Goal: Information Seeking & Learning: Find specific fact

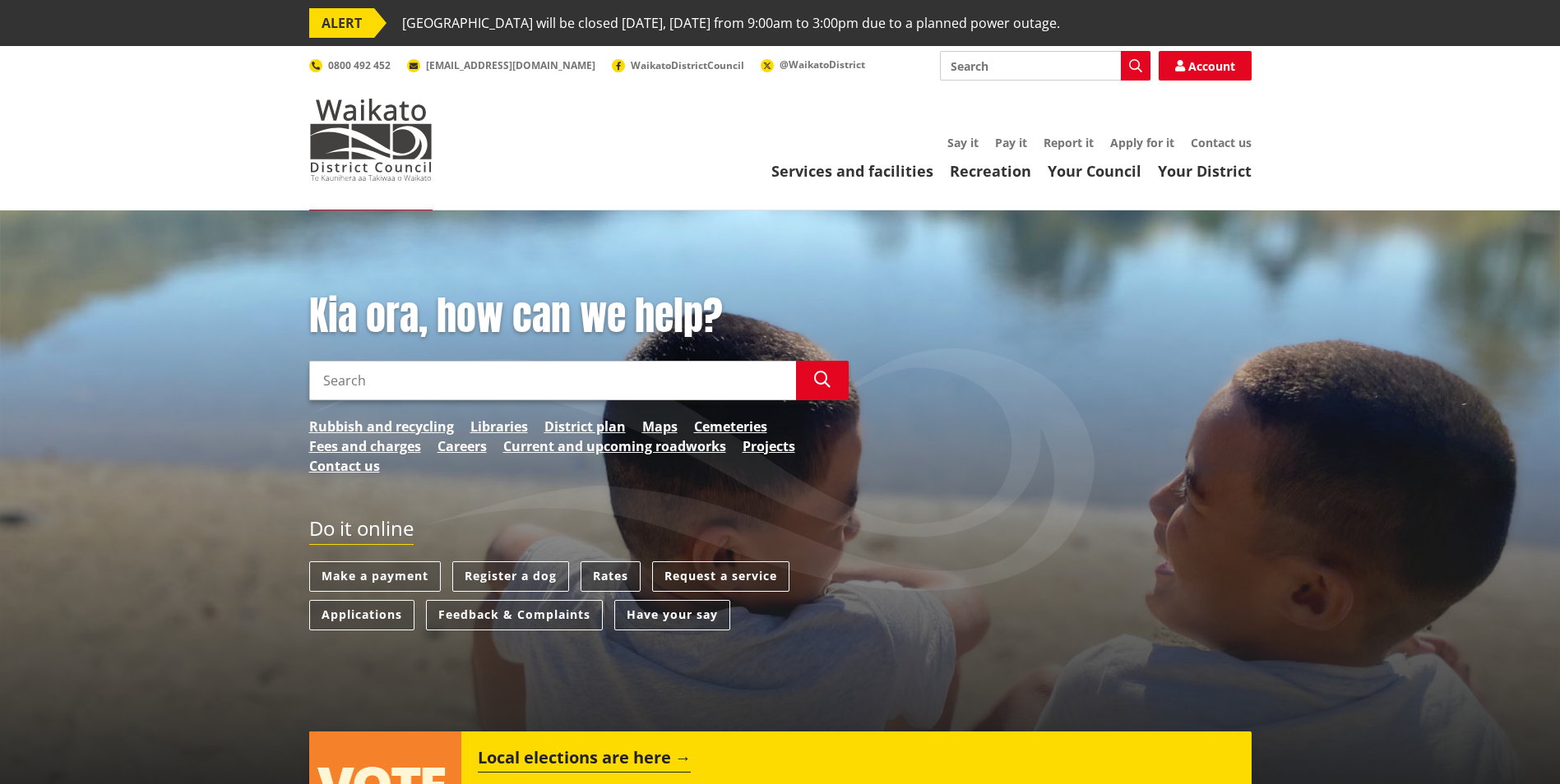
click at [621, 574] on link "Rates" at bounding box center [610, 577] width 60 height 30
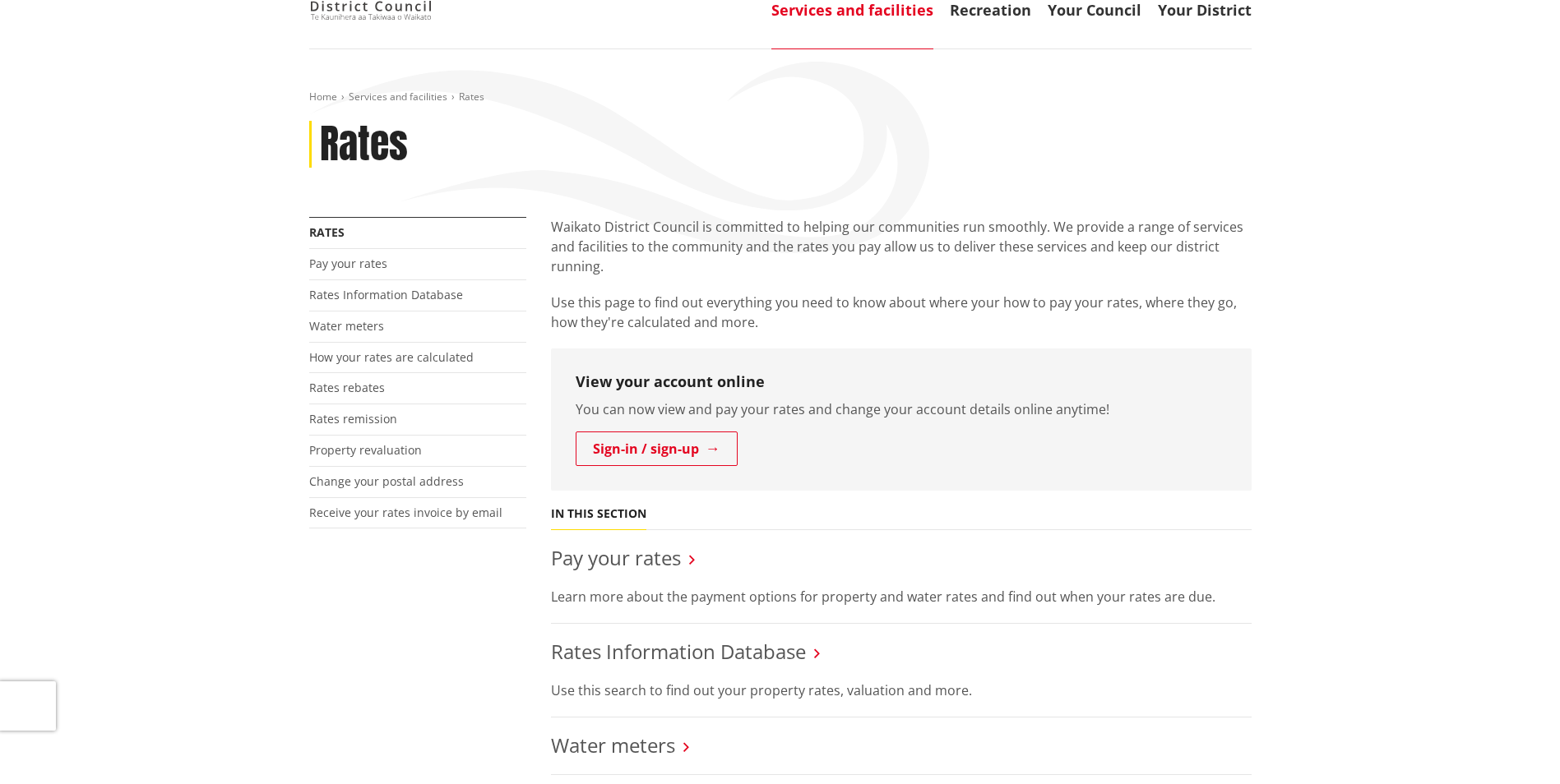
scroll to position [165, 0]
click at [386, 288] on link "Rates Information Database" at bounding box center [386, 292] width 154 height 16
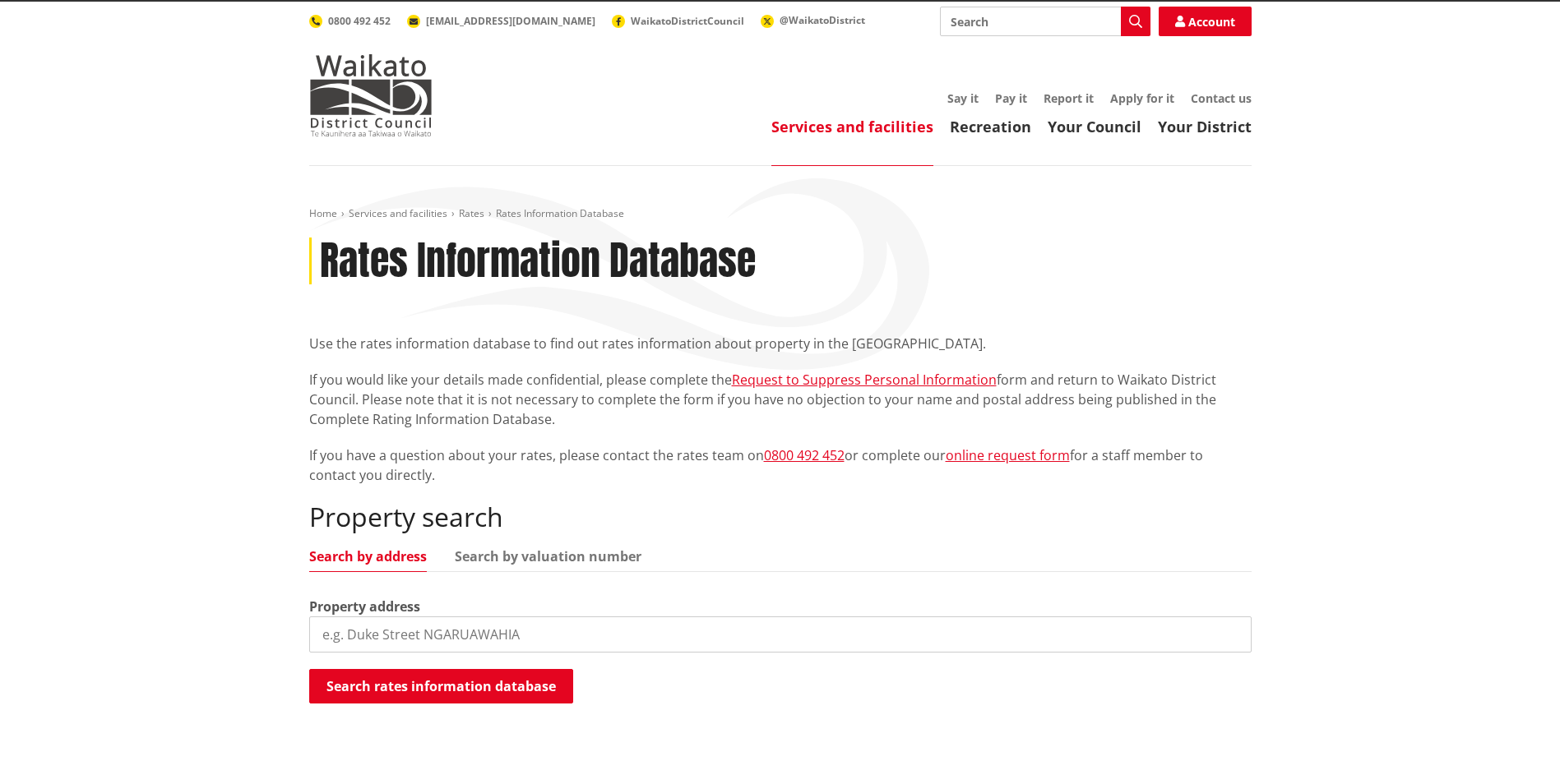
scroll to position [82, 0]
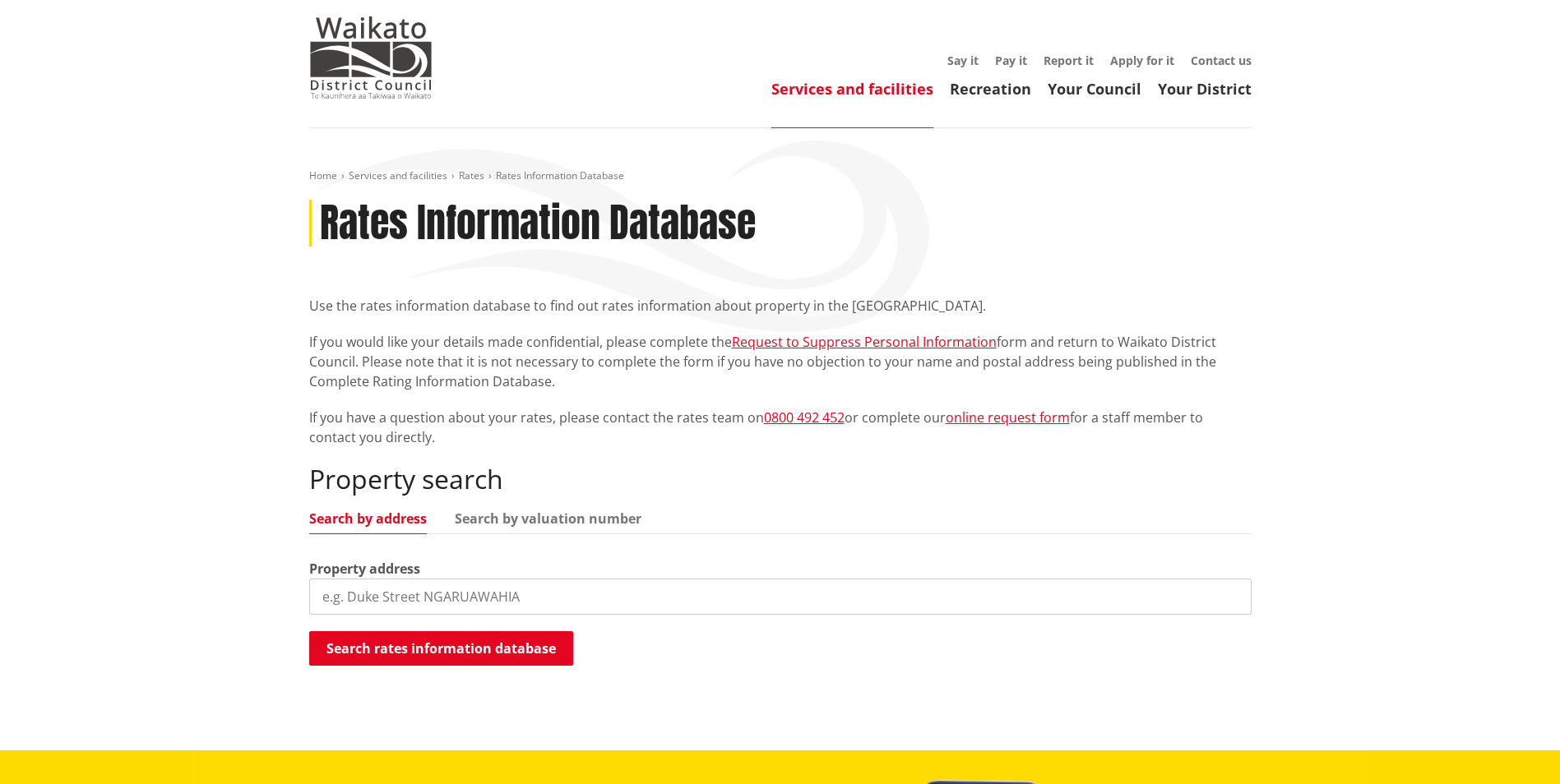
drag, startPoint x: 363, startPoint y: 588, endPoint x: 354, endPoint y: 595, distance: 11.4
click at [362, 588] on input "search" at bounding box center [780, 596] width 943 height 36
type input "26 whangarata"
click at [422, 648] on button "Search rates information database" at bounding box center [441, 648] width 264 height 35
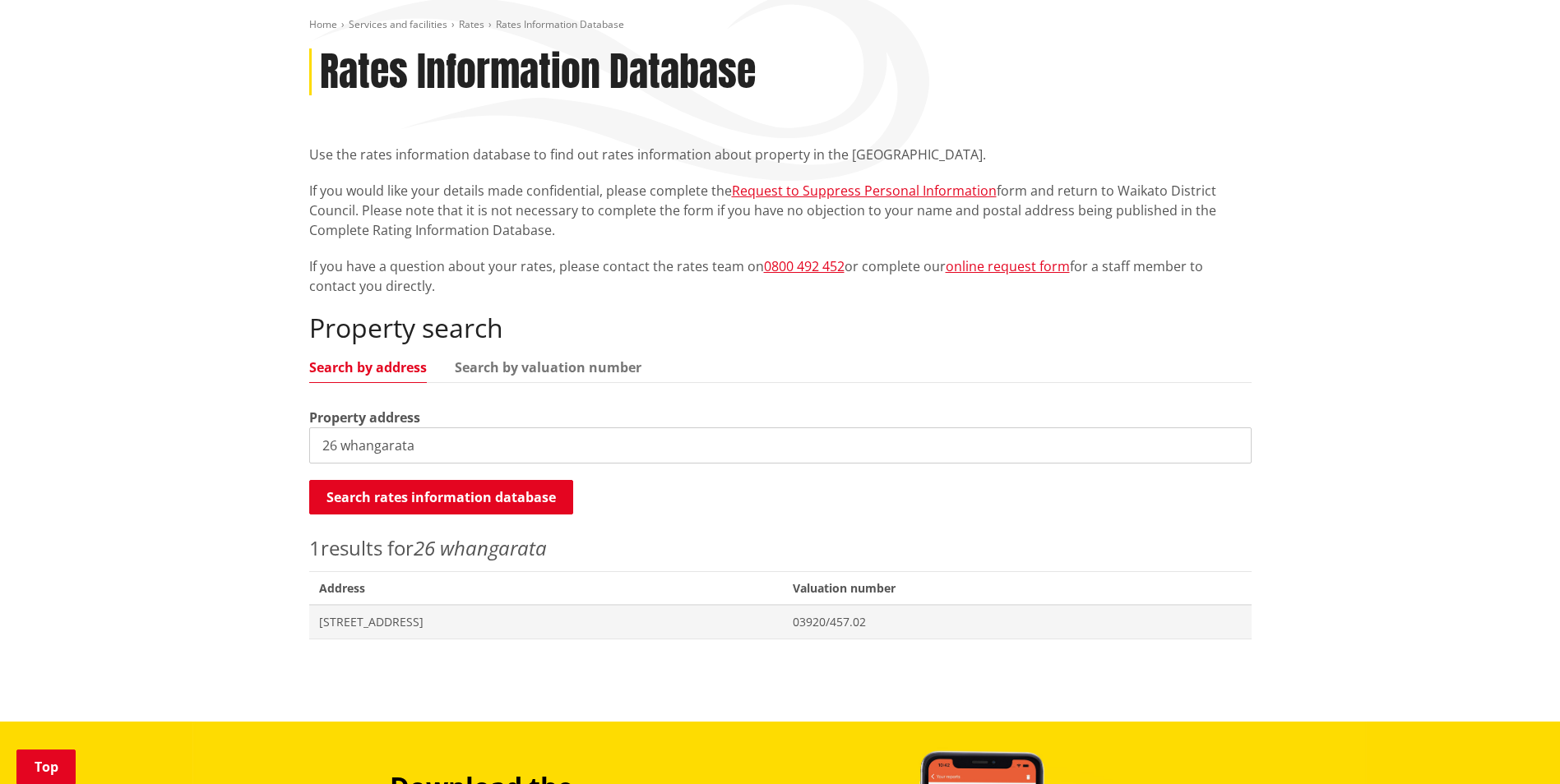
scroll to position [247, 0]
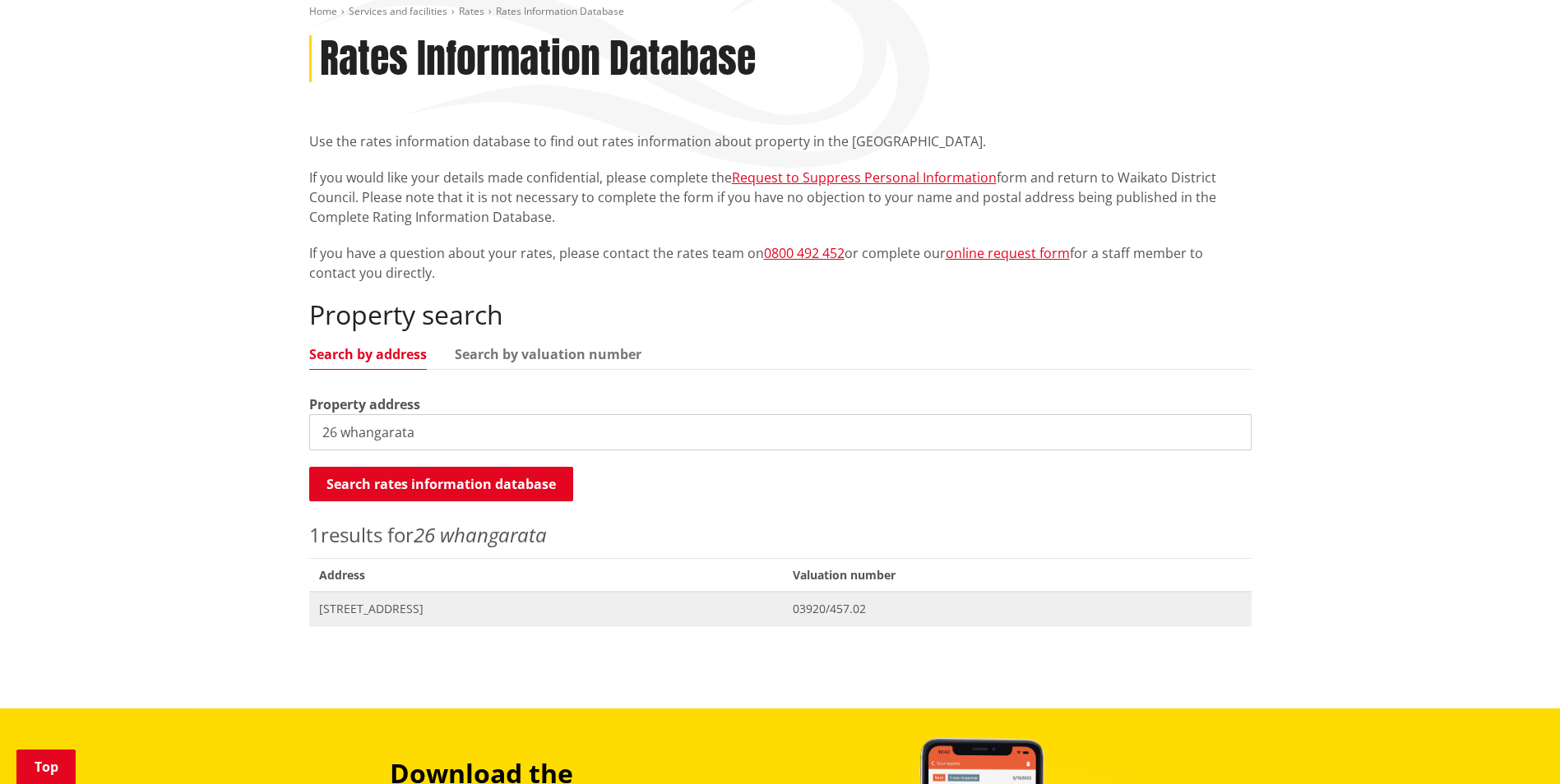
click at [437, 610] on span "[STREET_ADDRESS]" at bounding box center [546, 609] width 455 height 16
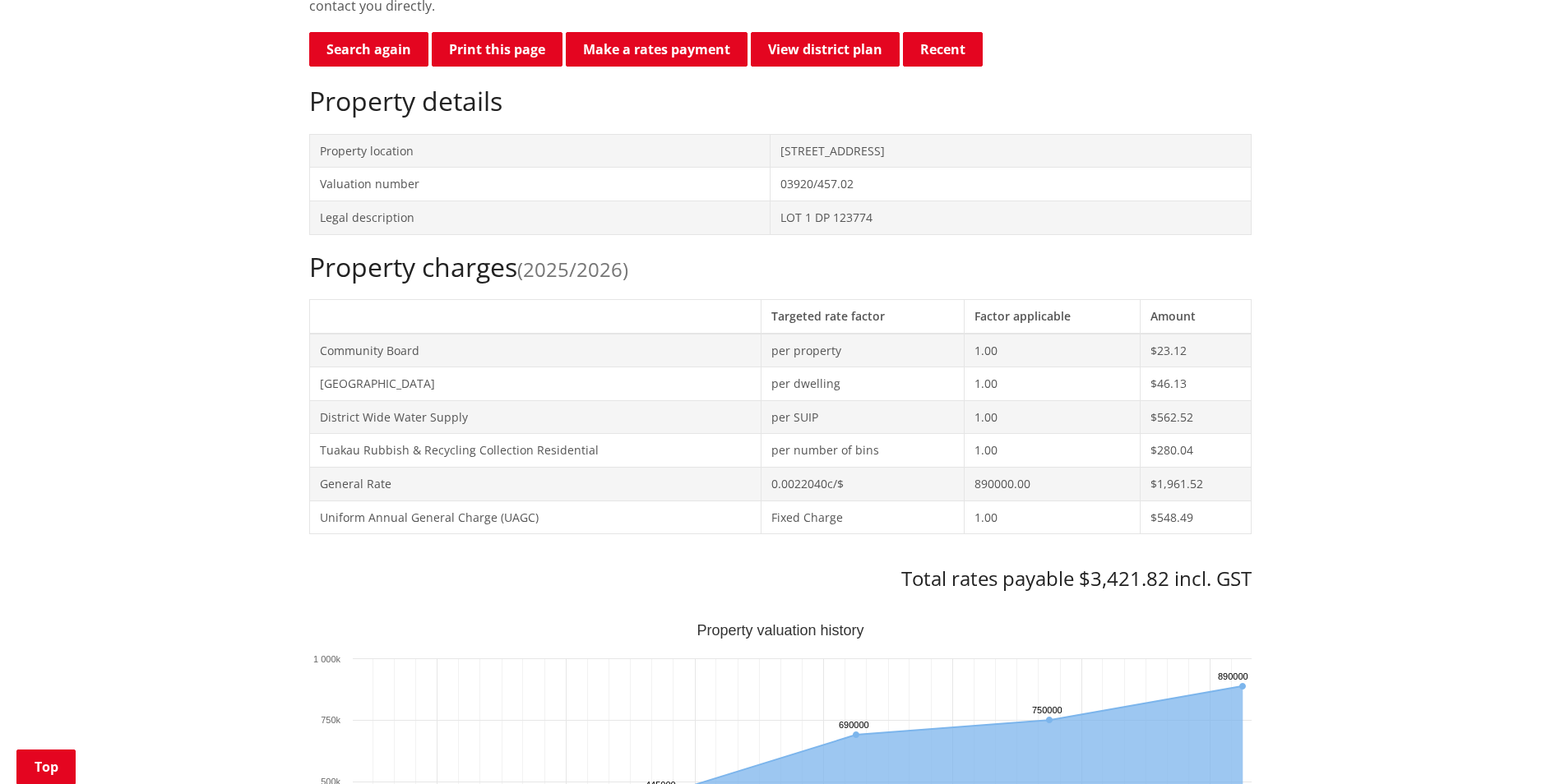
scroll to position [576, 0]
